Goal: Task Accomplishment & Management: Use online tool/utility

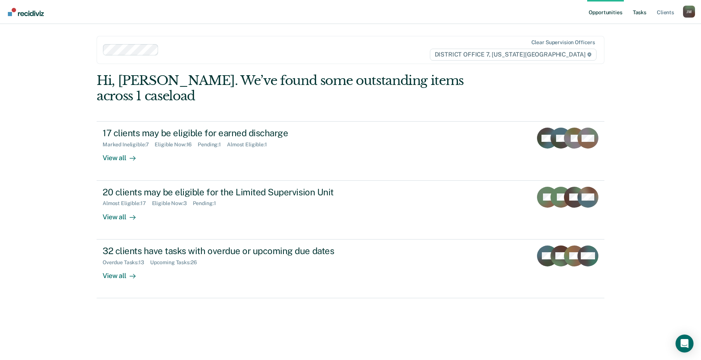
click at [637, 15] on link "Tasks" at bounding box center [640, 12] width 16 height 24
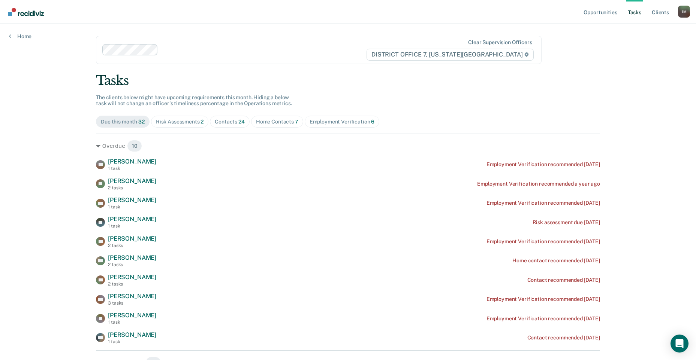
click at [168, 118] on span "Risk Assessments 2" at bounding box center [180, 122] width 58 height 12
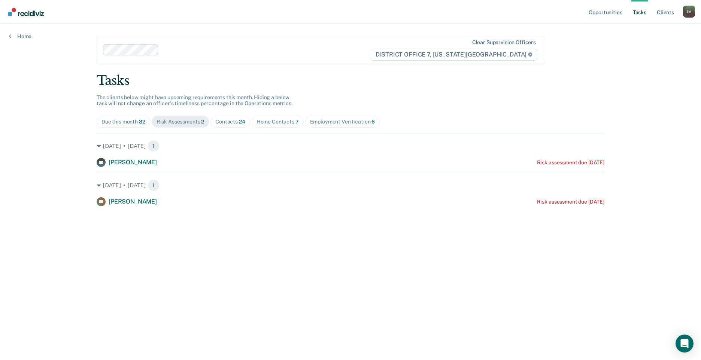
click at [258, 119] on div "Home Contacts 7" at bounding box center [278, 122] width 42 height 6
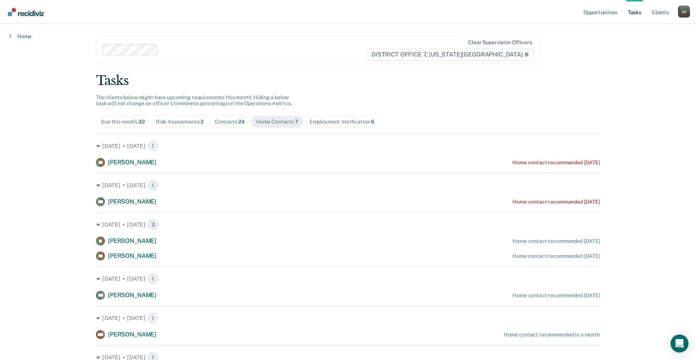
click at [223, 121] on div "Contacts 24" at bounding box center [230, 122] width 30 height 6
